Goal: Transaction & Acquisition: Purchase product/service

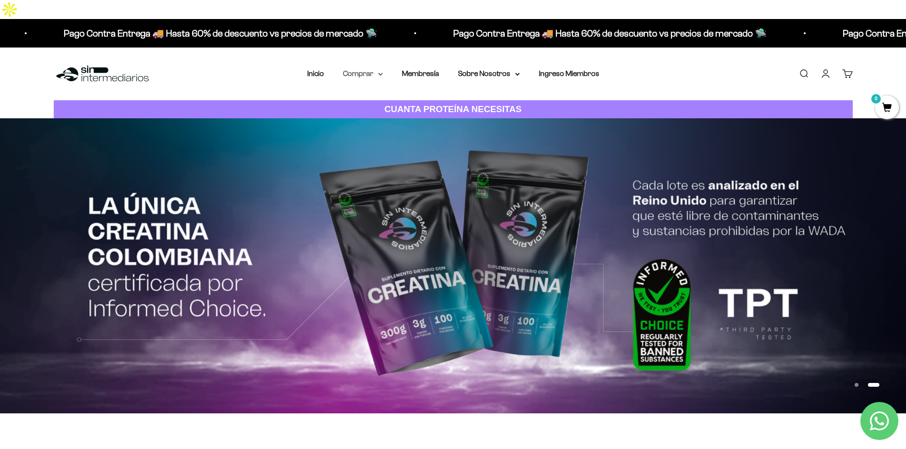
click at [372, 68] on summary "Comprar" at bounding box center [363, 74] width 40 height 12
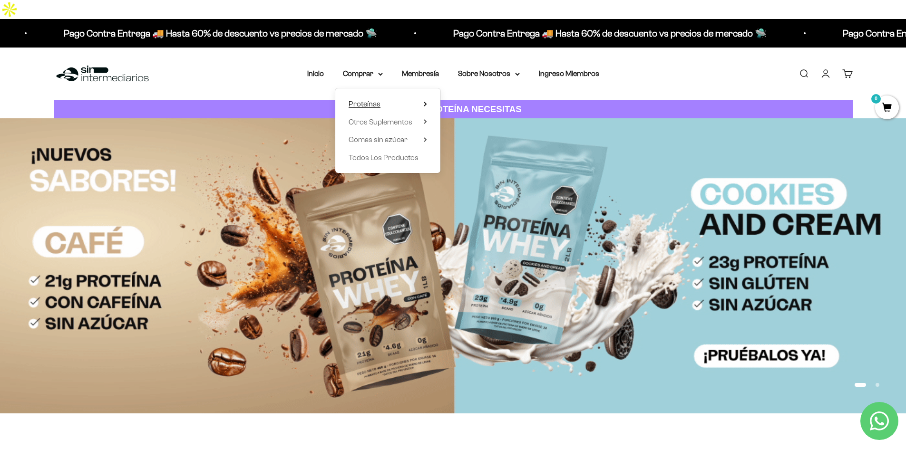
click at [411, 98] on summary "Proteínas" at bounding box center [387, 104] width 78 height 12
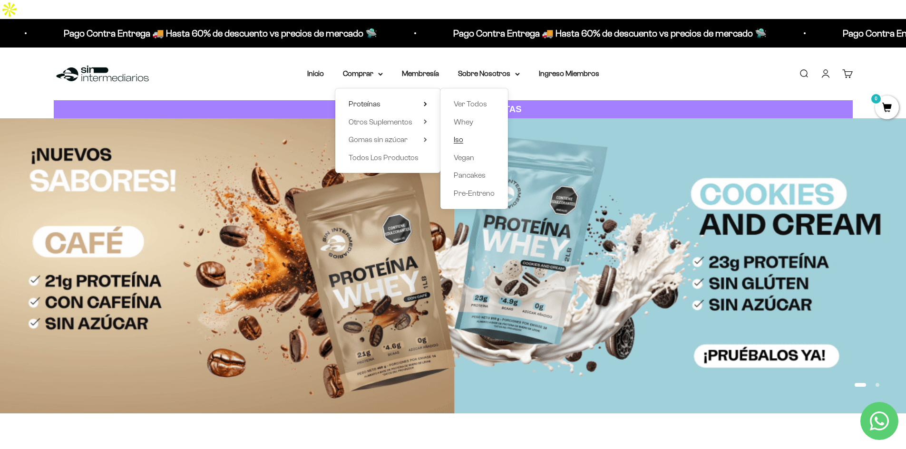
click at [458, 135] on span "Iso" at bounding box center [458, 139] width 10 height 8
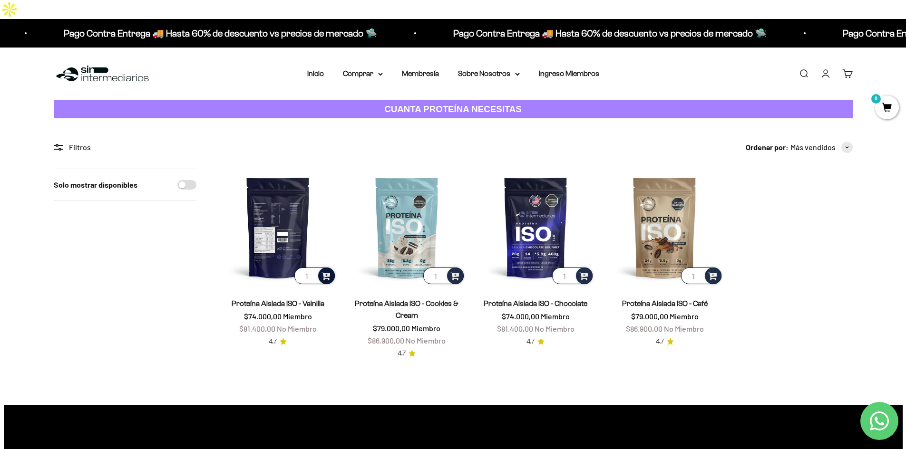
click at [325, 270] on span at bounding box center [325, 275] width 9 height 11
click at [271, 188] on img at bounding box center [277, 227] width 117 height 117
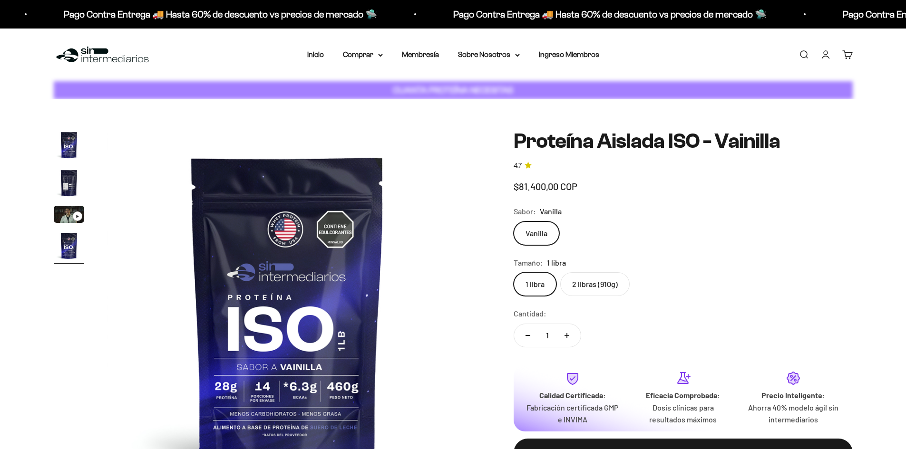
scroll to position [0, 1117]
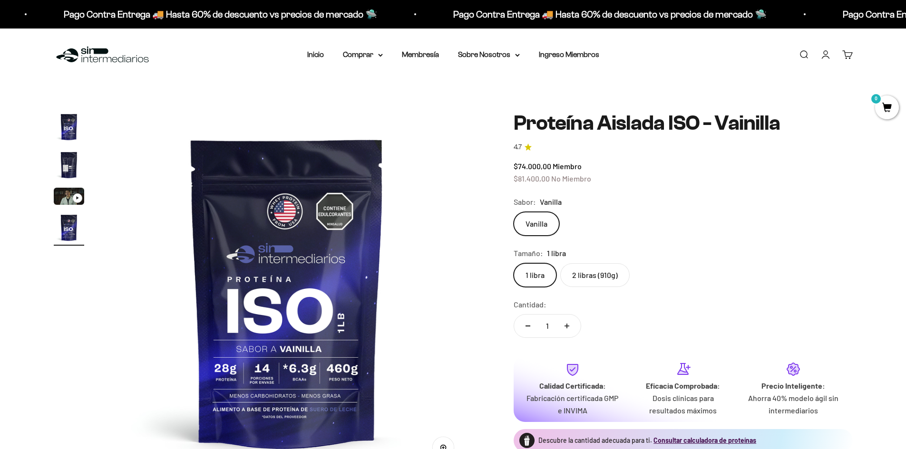
click at [605, 282] on label "2 libras (910g)" at bounding box center [594, 275] width 69 height 24
click at [513, 263] on input "2 libras (910g)" at bounding box center [513, 263] width 0 height 0
click at [539, 278] on label "1 libra" at bounding box center [534, 275] width 43 height 24
click at [513, 263] on input "1 libra" at bounding box center [513, 263] width 0 height 0
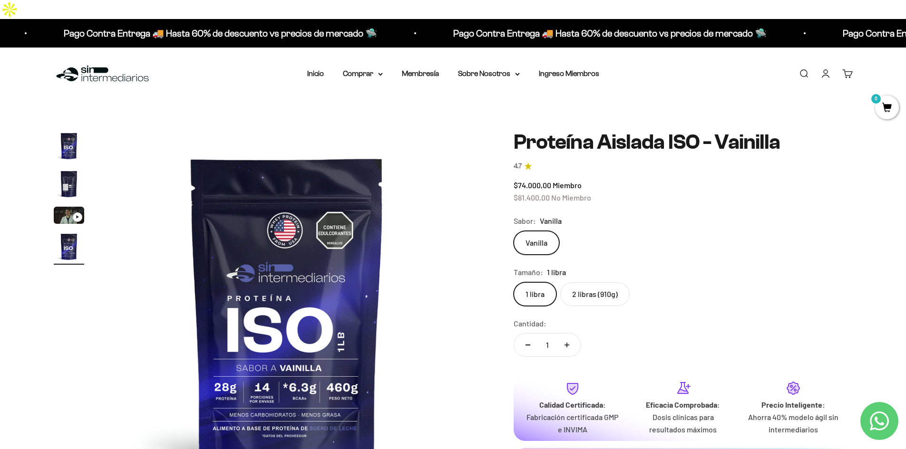
click at [568, 334] on button "Aumentar cantidad" at bounding box center [567, 345] width 28 height 23
type input "2"
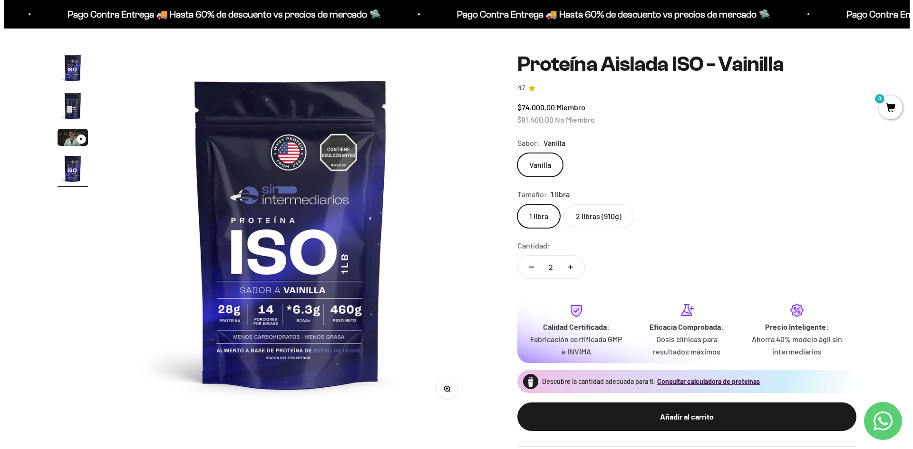
scroll to position [143, 0]
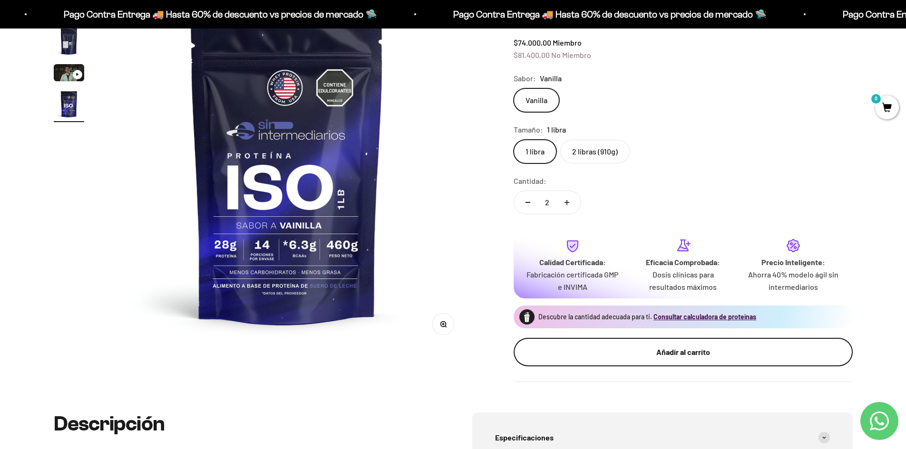
click at [699, 346] on div "Añadir al carrito" at bounding box center [682, 352] width 301 height 12
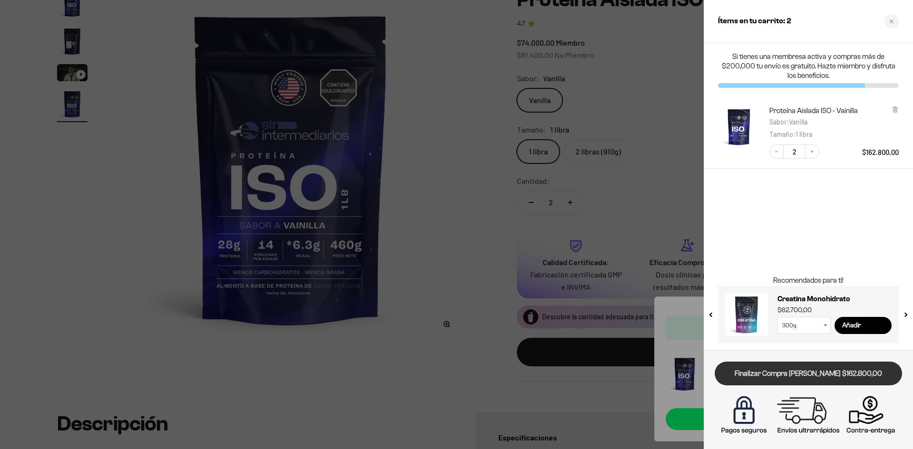
click at [814, 378] on link "Finalizar Compra Segura $162.800,00" at bounding box center [807, 374] width 187 height 24
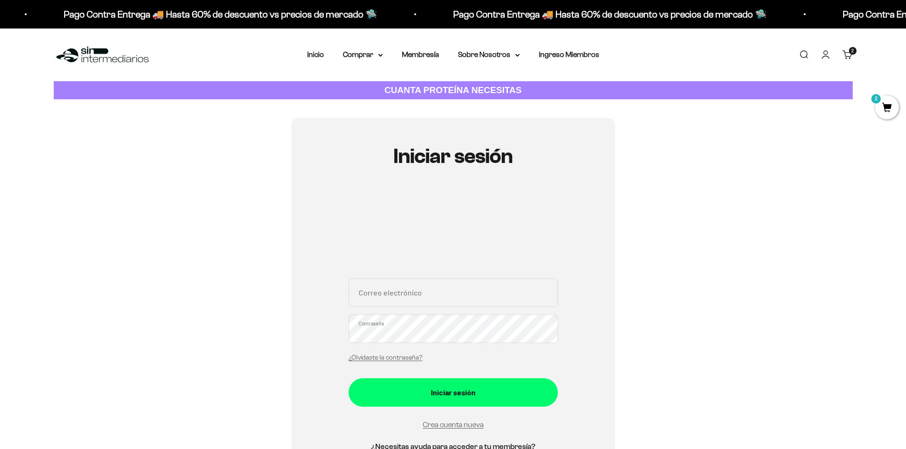
click at [482, 290] on input "Correo electrónico" at bounding box center [452, 293] width 209 height 29
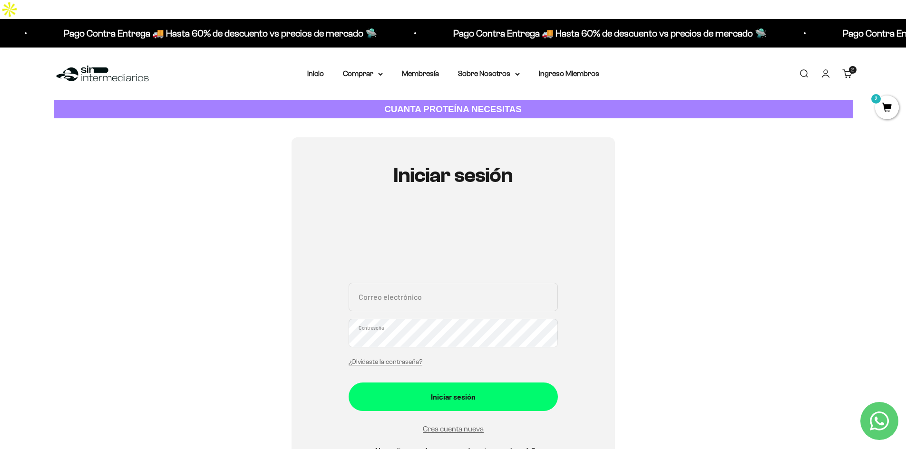
type input "mariaisasg18@gmail.com"
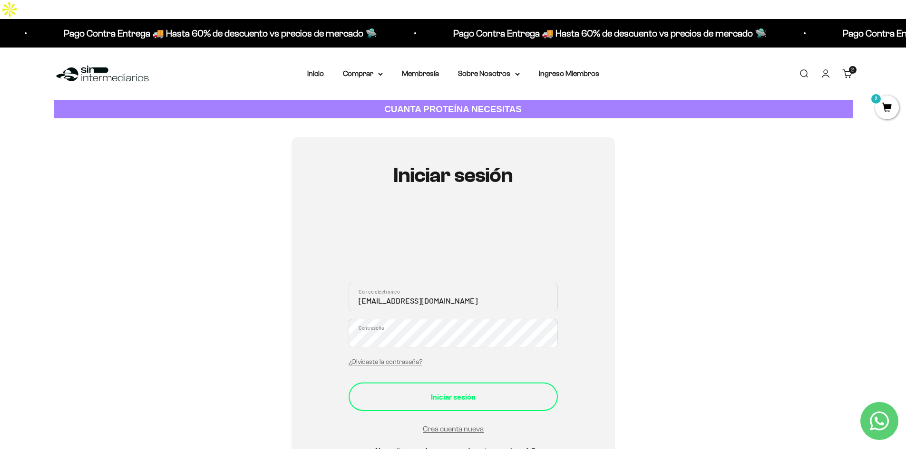
click at [465, 391] on div "Iniciar sesión" at bounding box center [452, 397] width 171 height 12
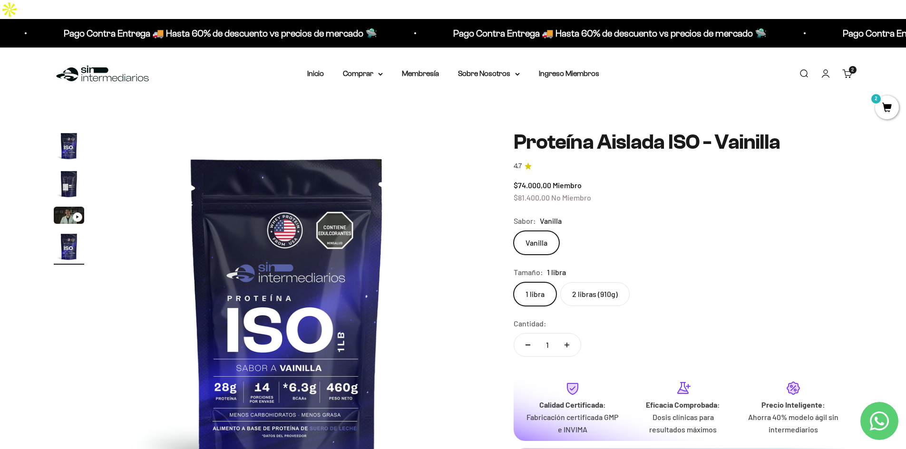
click at [879, 105] on span "2" at bounding box center [887, 108] width 24 height 24
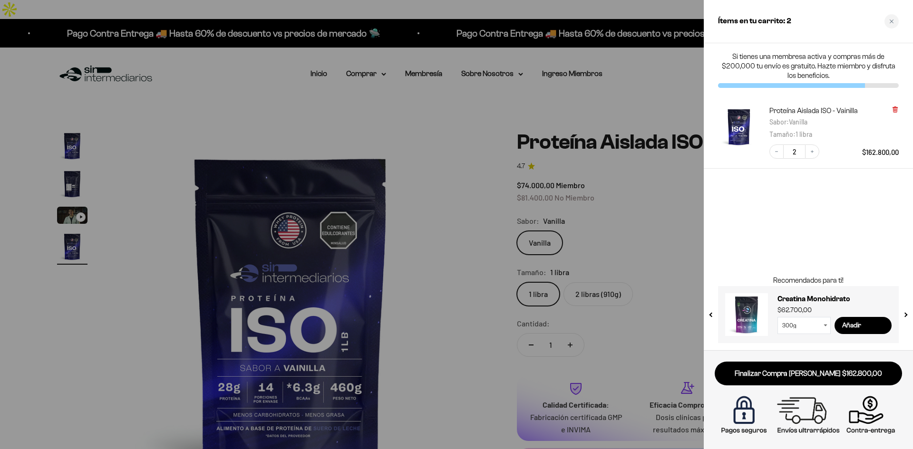
click at [896, 107] on icon at bounding box center [895, 108] width 2 height 5
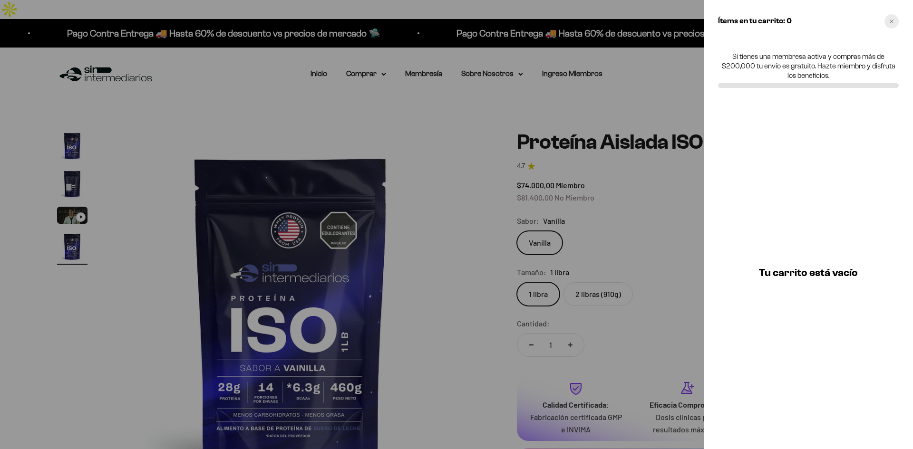
click at [892, 22] on icon "Close cart" at bounding box center [891, 21] width 4 height 4
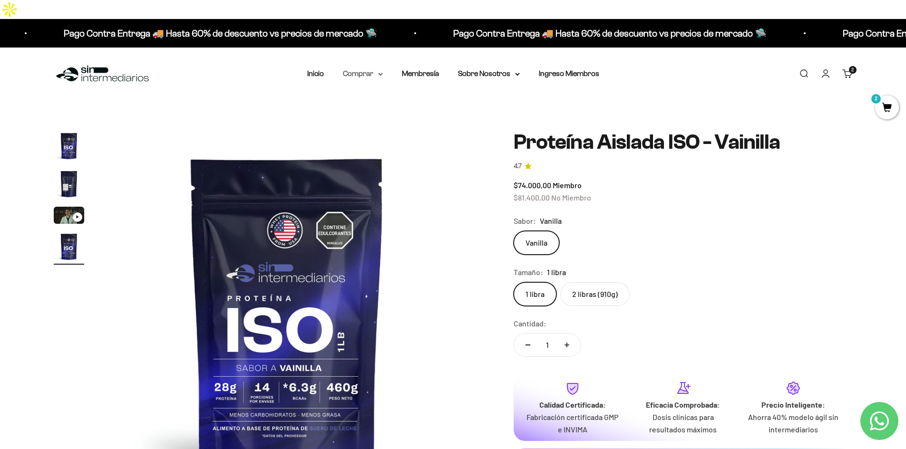
click at [367, 68] on summary "Comprar" at bounding box center [363, 74] width 40 height 12
click at [384, 118] on span "Otros Suplementos" at bounding box center [380, 122] width 64 height 8
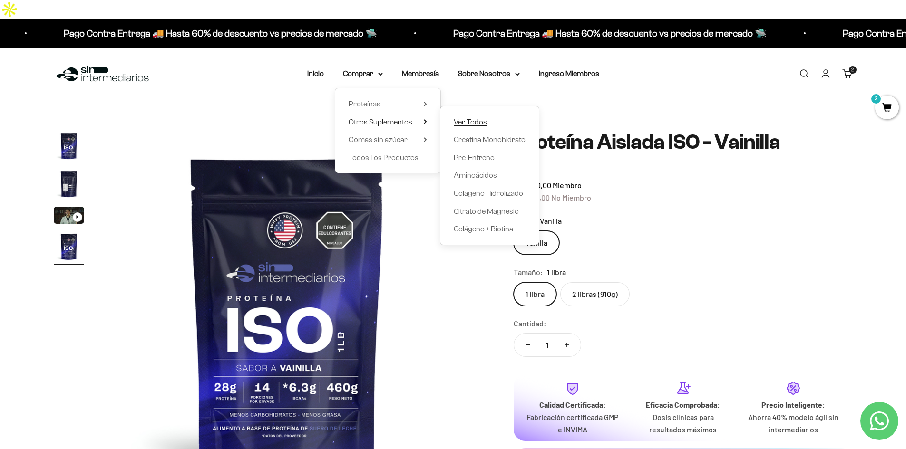
click at [473, 116] on span "Ver Todos" at bounding box center [469, 122] width 33 height 12
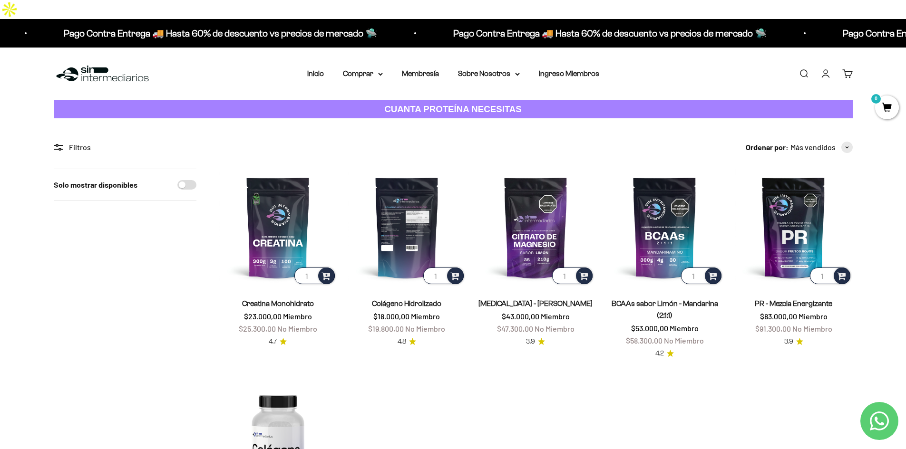
click at [405, 189] on img at bounding box center [406, 227] width 117 height 117
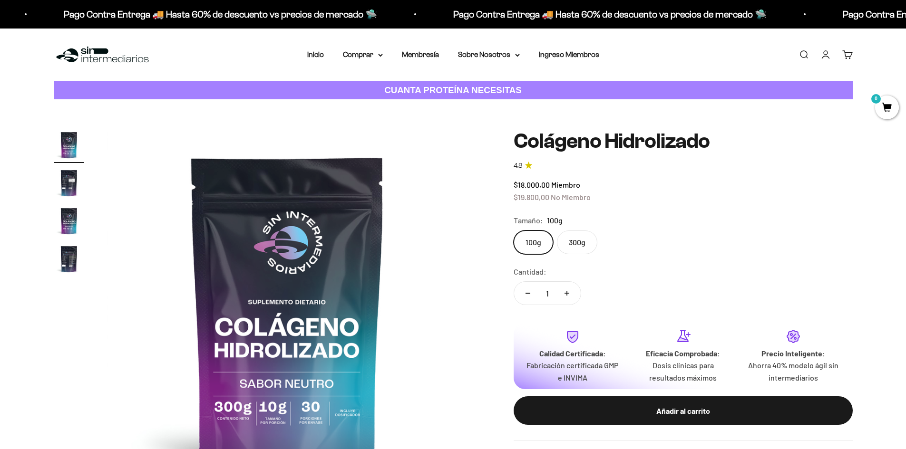
click at [65, 178] on img "Ir al artículo 2" at bounding box center [69, 183] width 30 height 30
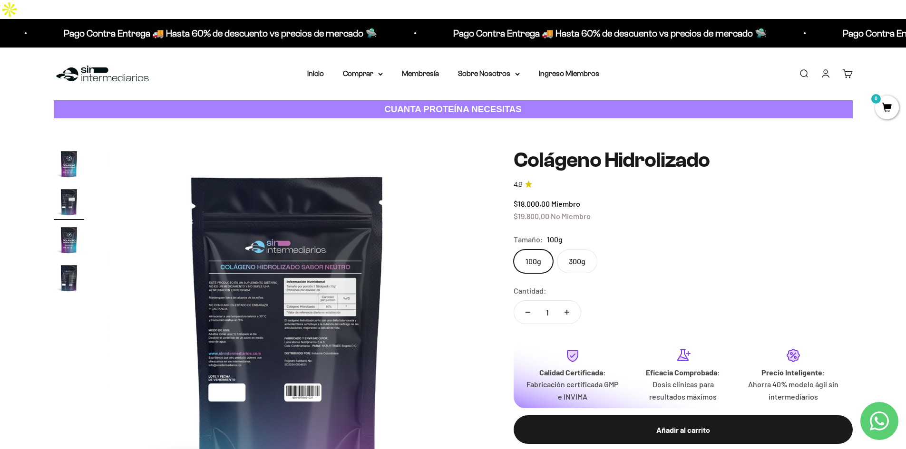
click at [255, 272] on img at bounding box center [287, 329] width 361 height 361
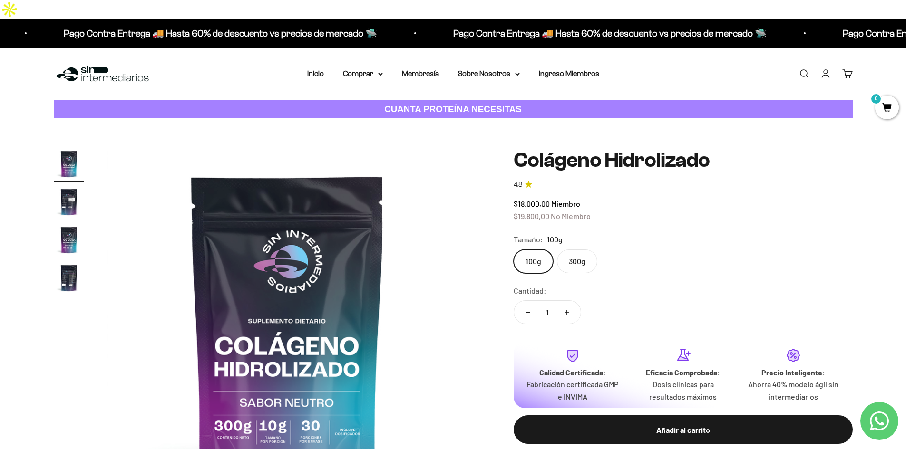
click at [354, 230] on img at bounding box center [287, 329] width 361 height 361
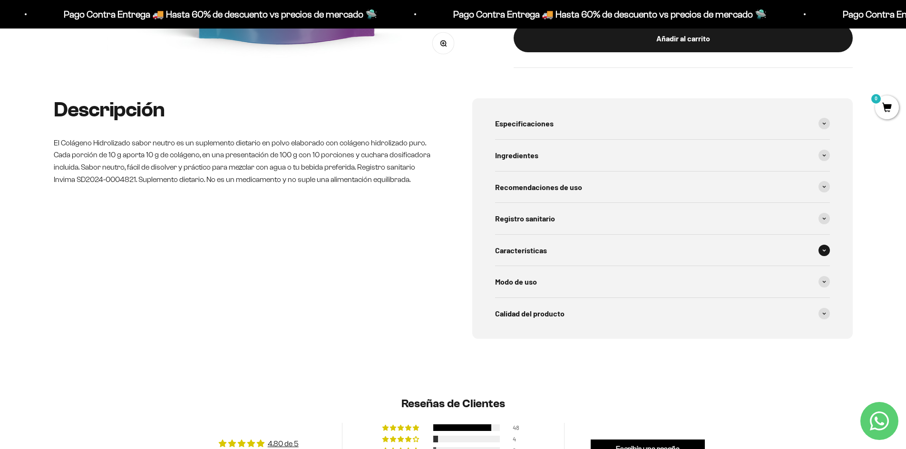
scroll to position [428, 0]
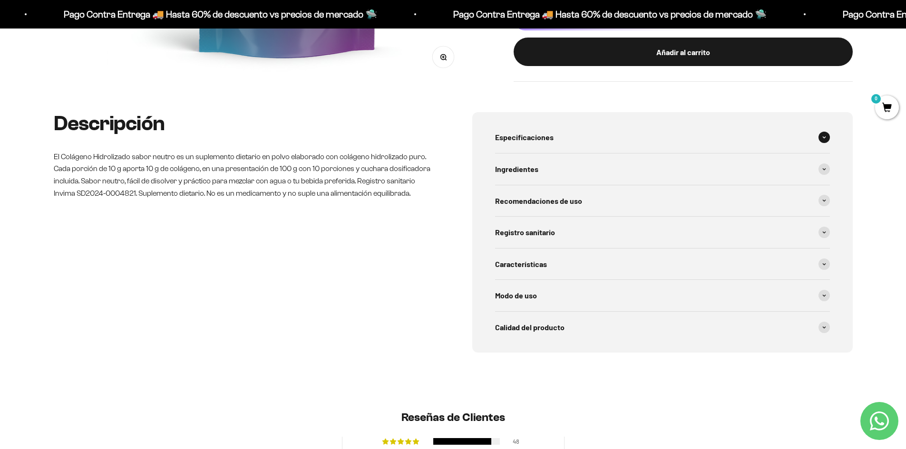
click at [820, 132] on span at bounding box center [823, 137] width 11 height 11
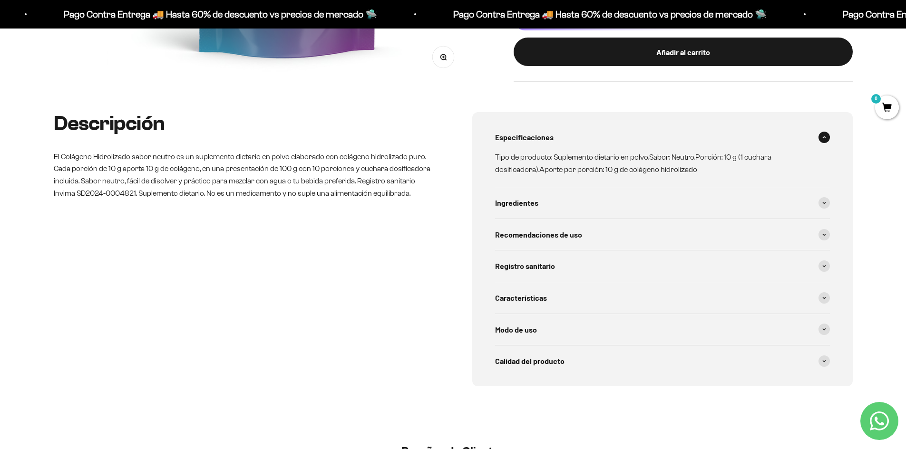
click at [830, 185] on div "Especificaciones Tipo de producto: Suplemento dietario en polvo.Sabor: Neutro.P…" at bounding box center [662, 249] width 380 height 274
click at [825, 202] on icon at bounding box center [824, 203] width 4 height 3
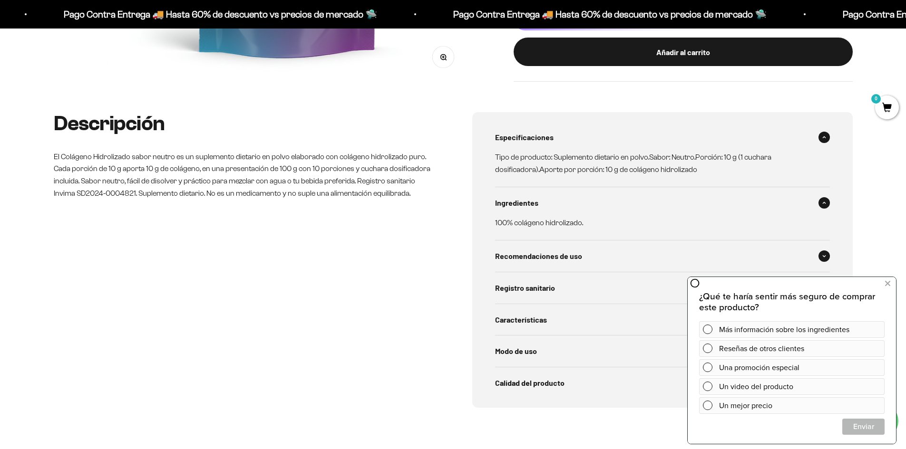
click at [820, 251] on span at bounding box center [823, 256] width 11 height 11
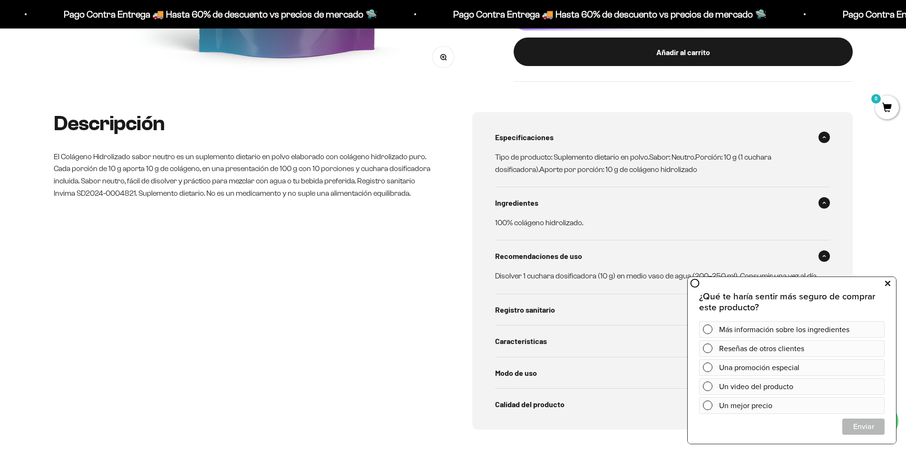
click at [884, 281] on button at bounding box center [886, 283] width 17 height 15
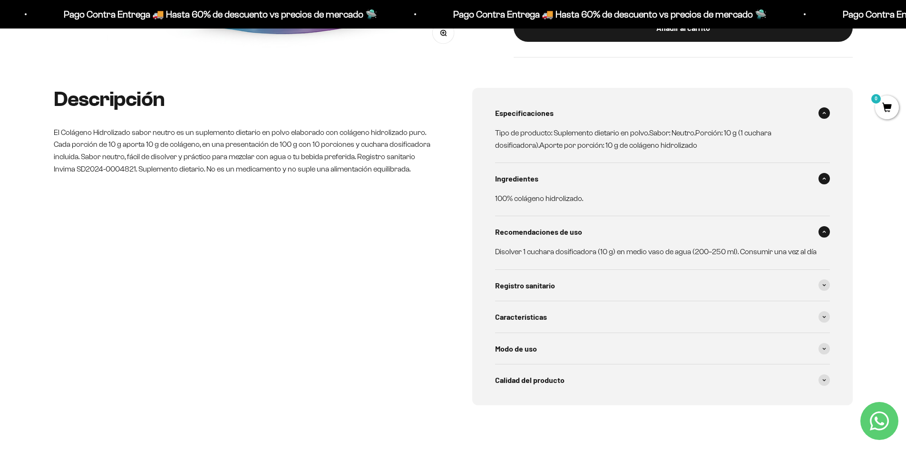
scroll to position [475, 0]
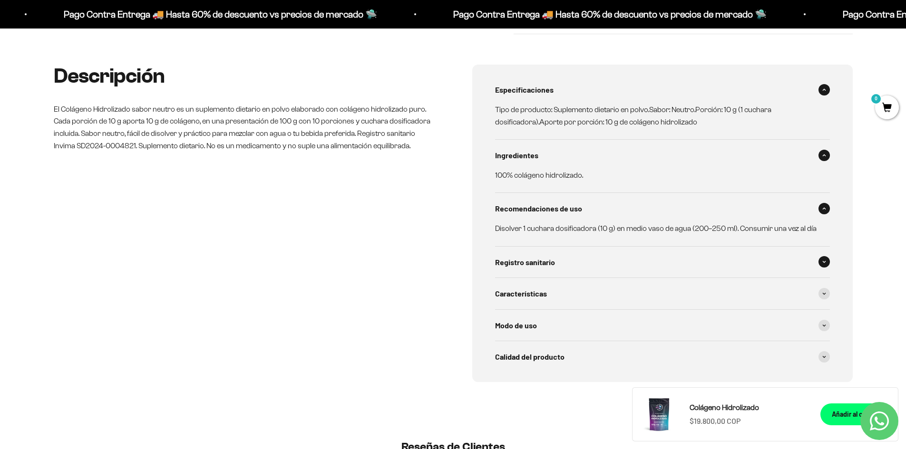
click at [826, 256] on span at bounding box center [823, 261] width 11 height 11
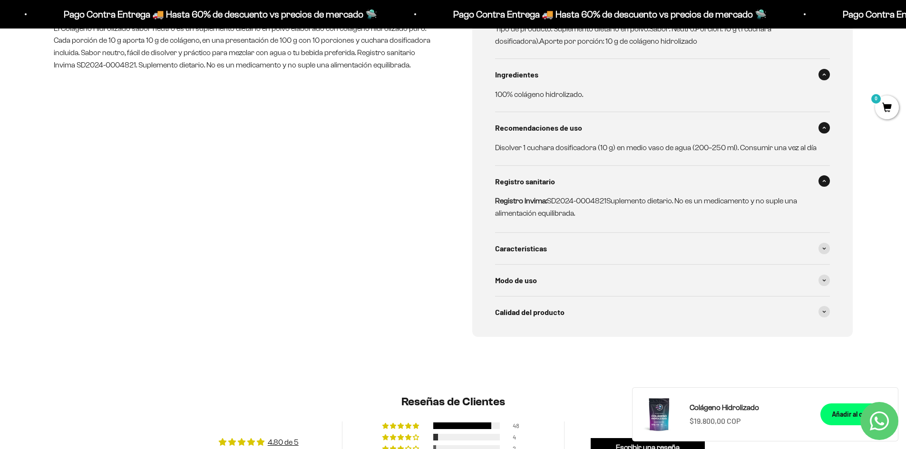
scroll to position [570, 0]
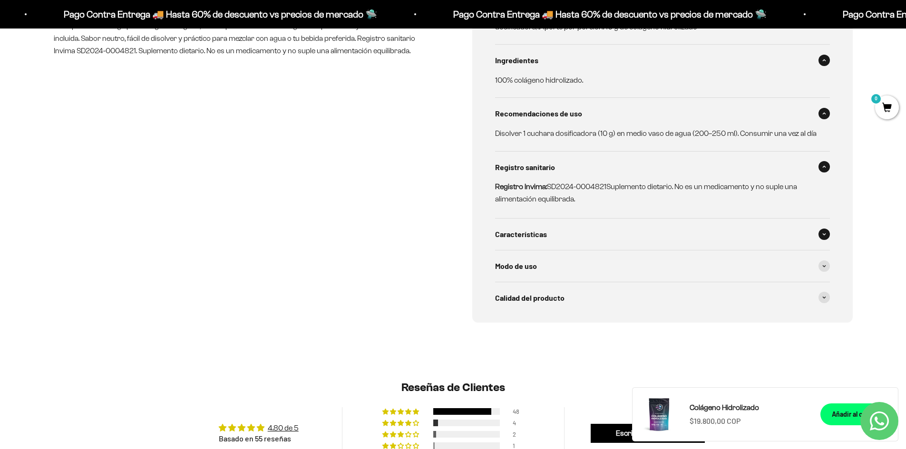
click at [825, 222] on div "Características" at bounding box center [662, 234] width 335 height 31
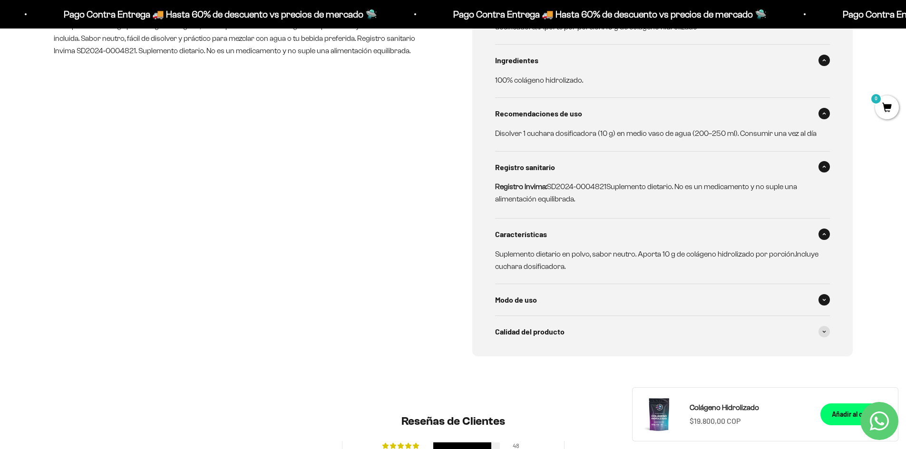
click at [824, 299] on icon at bounding box center [824, 300] width 4 height 3
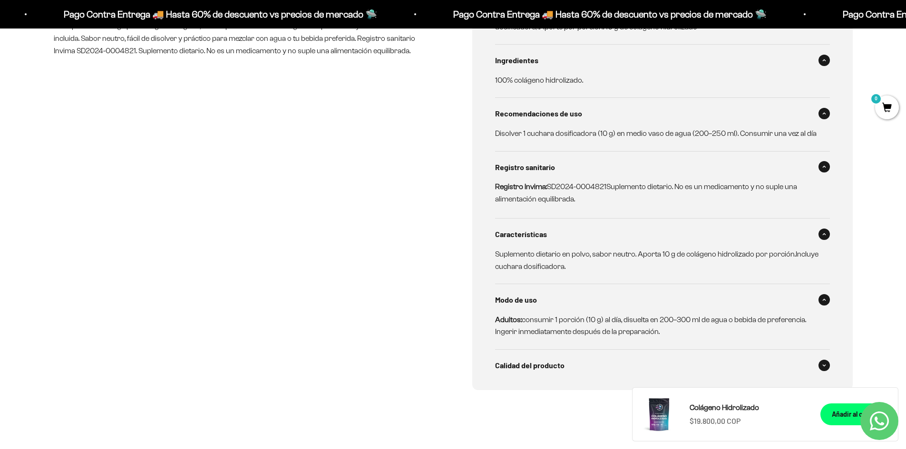
click at [822, 360] on span at bounding box center [823, 365] width 11 height 11
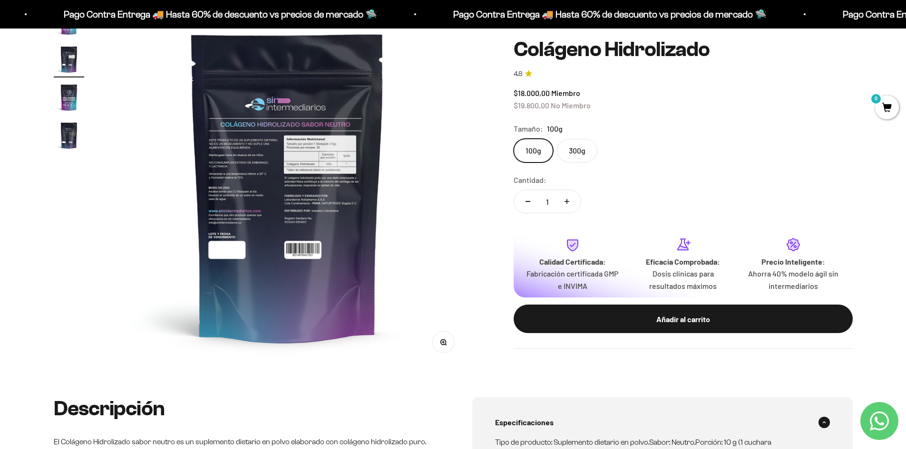
scroll to position [0, 0]
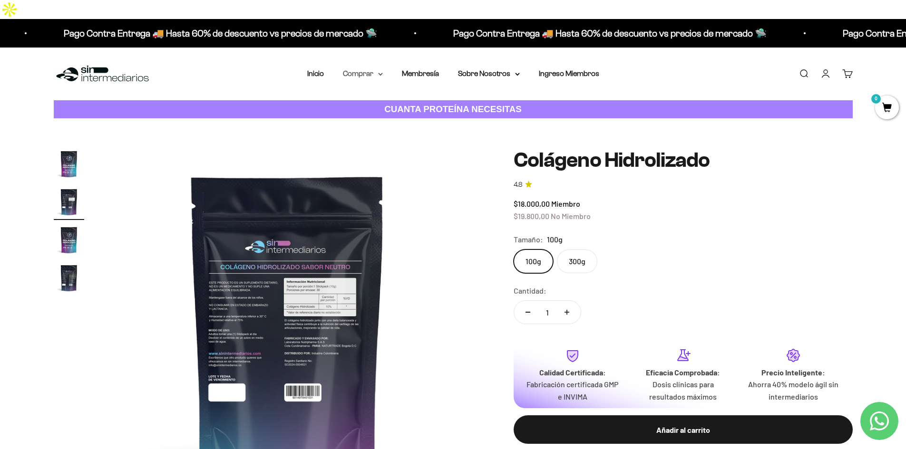
click at [358, 68] on summary "Comprar" at bounding box center [363, 74] width 40 height 12
click at [379, 100] on span "Proteínas" at bounding box center [364, 104] width 32 height 8
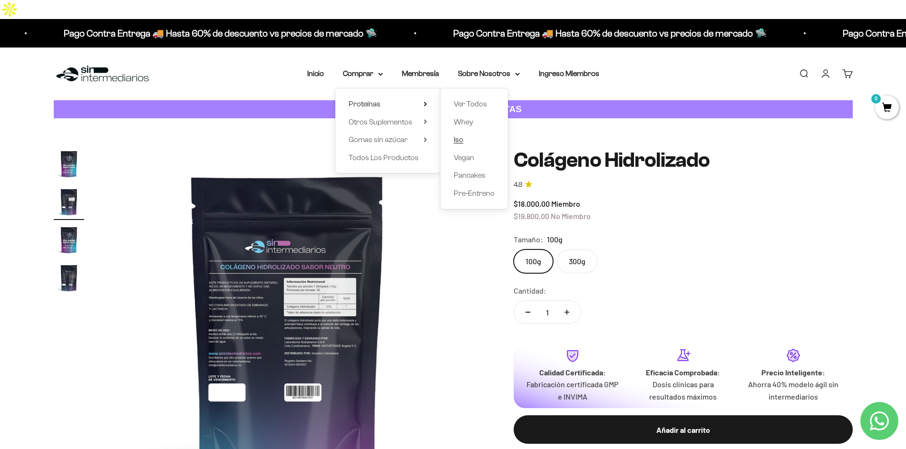
click at [457, 135] on span "Iso" at bounding box center [458, 139] width 10 height 8
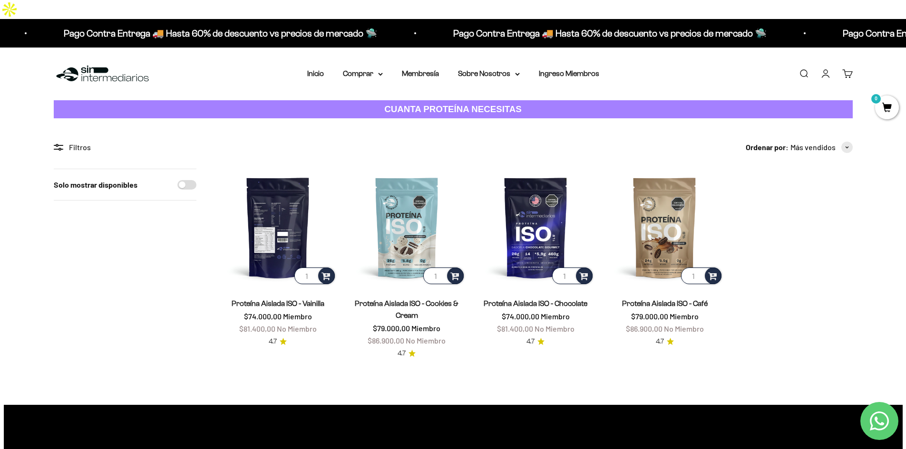
click at [271, 222] on img at bounding box center [277, 227] width 117 height 117
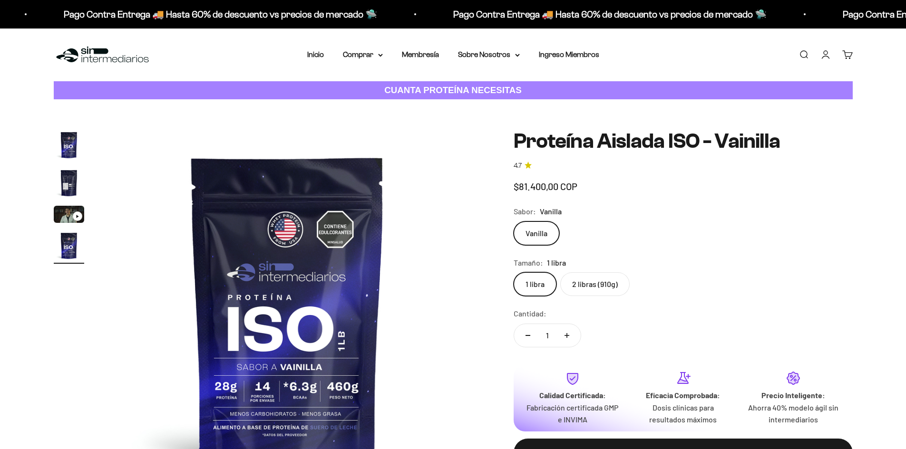
scroll to position [0, 1117]
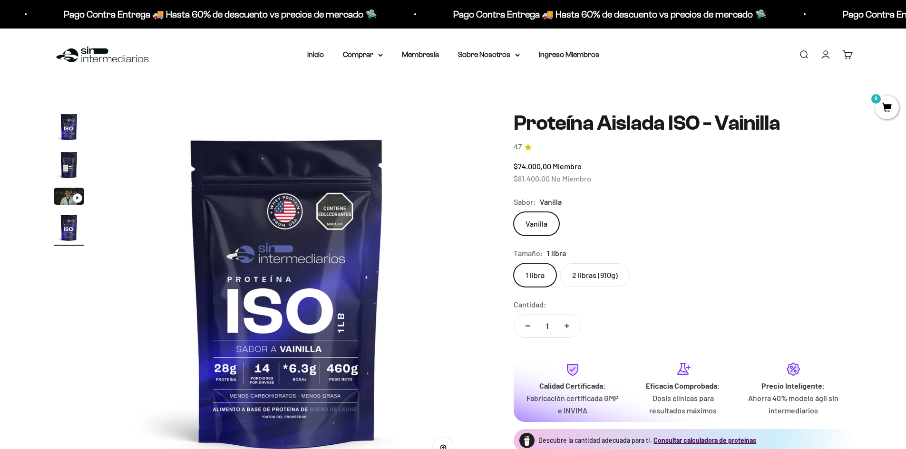
click at [568, 325] on icon "Aumentar cantidad" at bounding box center [566, 326] width 5 height 5
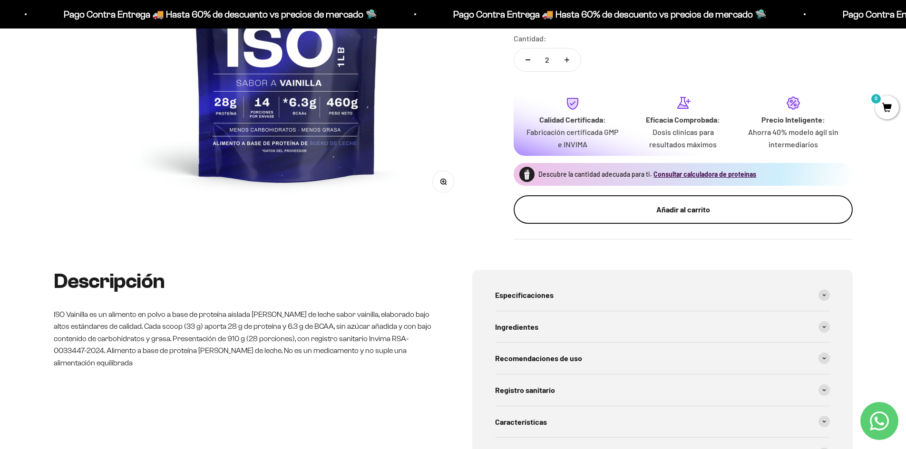
click at [712, 203] on div "Añadir al carrito" at bounding box center [682, 209] width 301 height 12
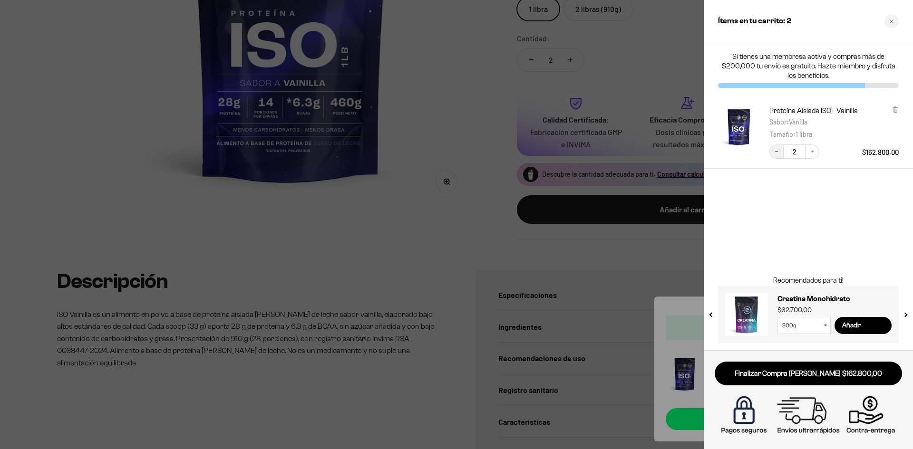
click at [777, 154] on icon "Decrease quantity" at bounding box center [776, 152] width 6 height 6
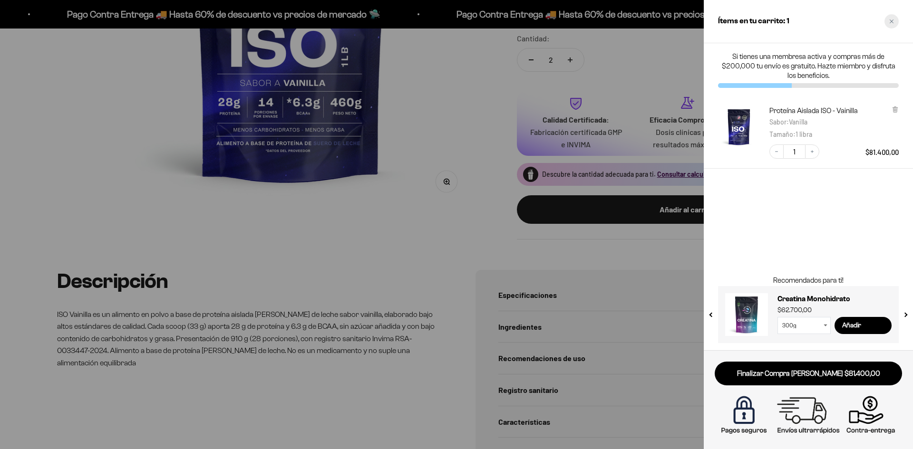
click at [890, 22] on icon "Close cart" at bounding box center [891, 21] width 5 height 5
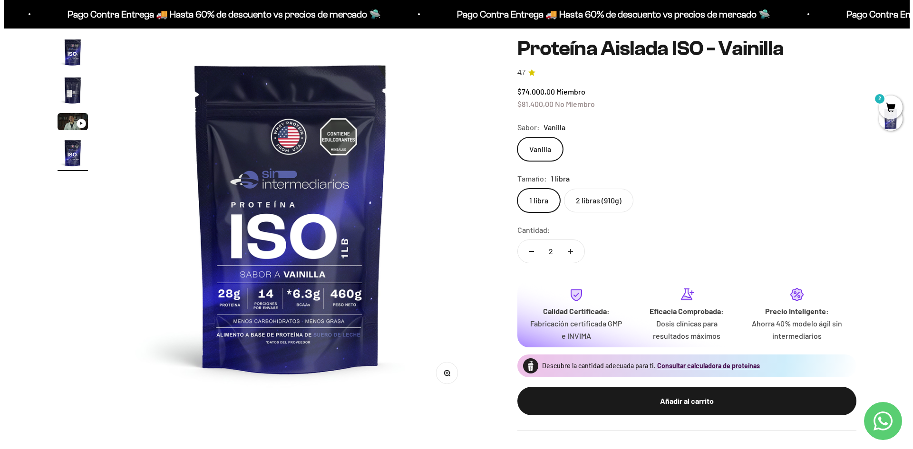
scroll to position [95, 0]
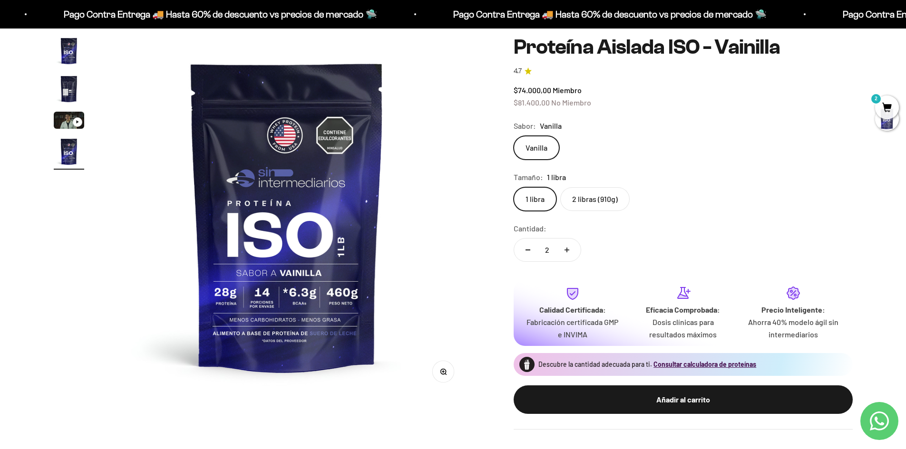
click at [527, 250] on icon "Reducir cantidad" at bounding box center [527, 250] width 5 height 1
type input "1"
click at [582, 187] on label "2 libras (910g)" at bounding box center [594, 199] width 69 height 24
click at [513, 187] on input "2 libras (910g)" at bounding box center [513, 187] width 0 height 0
click at [537, 187] on label "1 libra" at bounding box center [534, 199] width 43 height 24
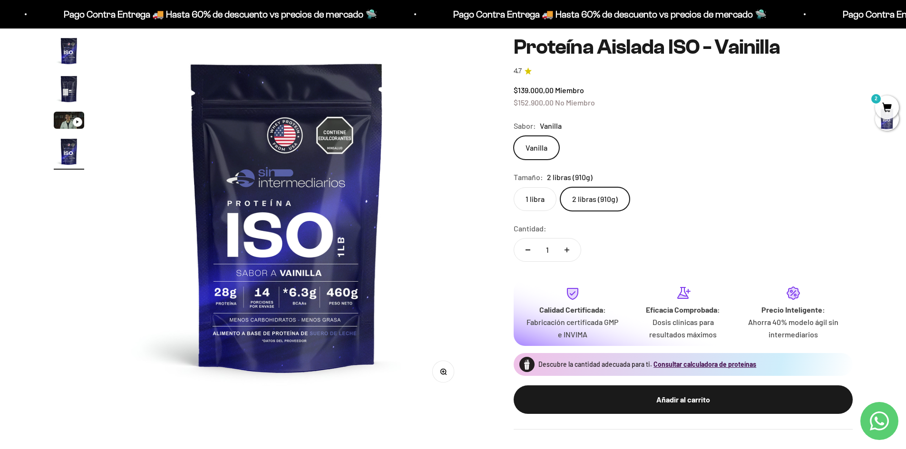
click at [513, 187] on input "1 libra" at bounding box center [513, 187] width 0 height 0
click at [617, 187] on label "2 libras (910g)" at bounding box center [594, 199] width 69 height 24
click at [513, 187] on input "2 libras (910g)" at bounding box center [513, 187] width 0 height 0
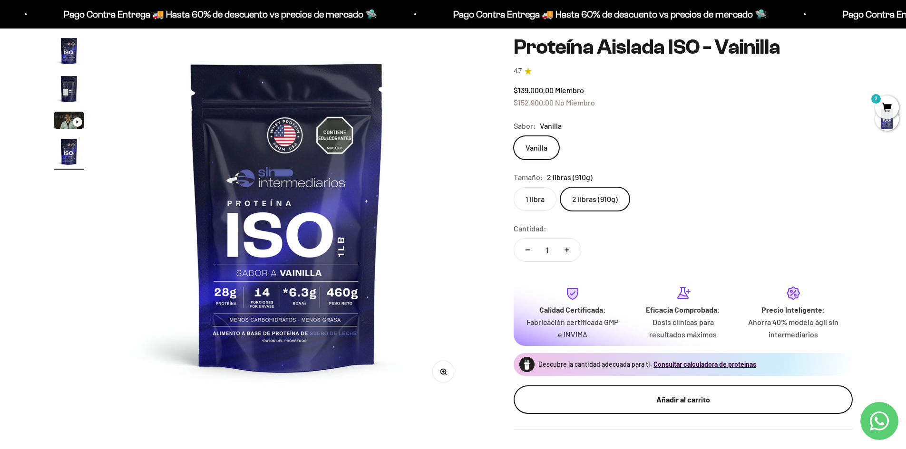
click at [713, 394] on div "Añadir al carrito" at bounding box center [682, 400] width 301 height 12
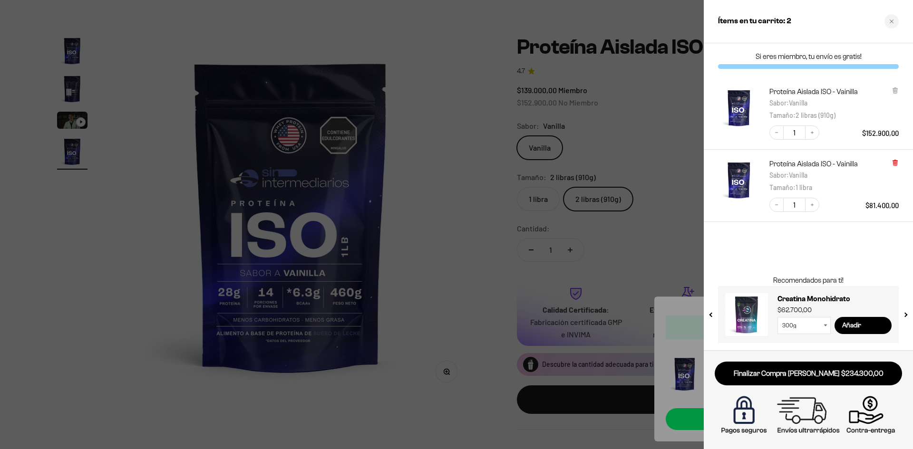
click at [894, 164] on icon at bounding box center [895, 162] width 2 height 5
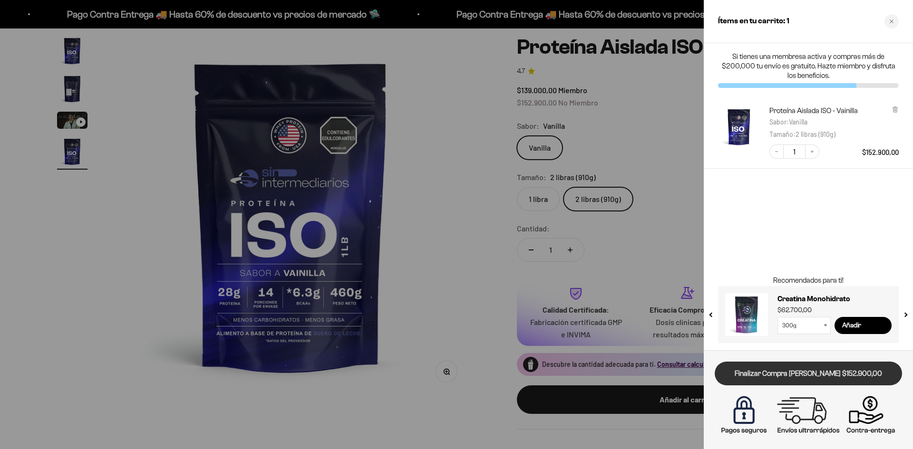
click at [800, 376] on link "Finalizar Compra Segura $152.900,00" at bounding box center [807, 374] width 187 height 24
